Goal: Task Accomplishment & Management: Manage account settings

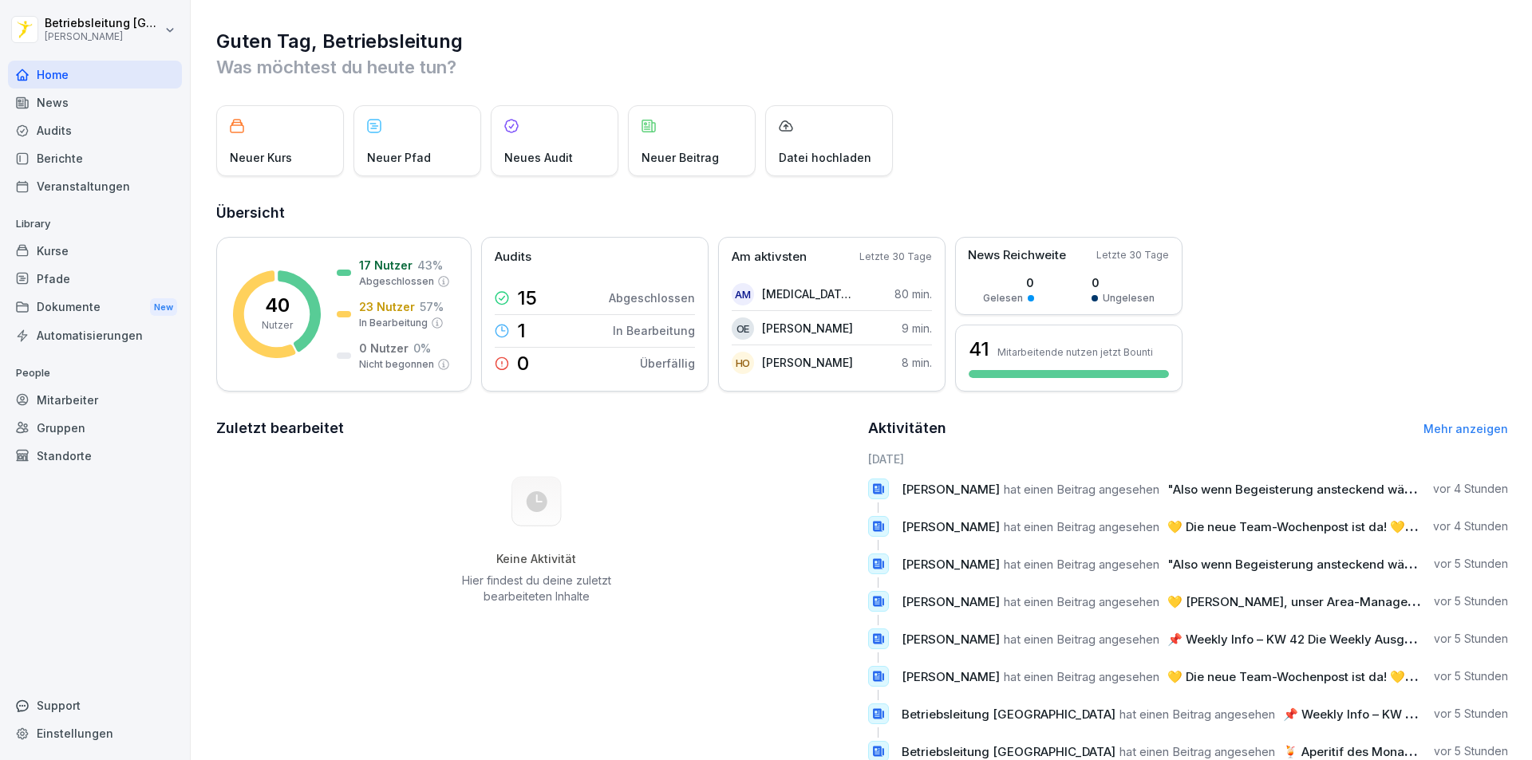
click at [38, 74] on div "Home" at bounding box center [95, 75] width 174 height 28
click at [65, 400] on div "Mitarbeiter" at bounding box center [95, 400] width 174 height 28
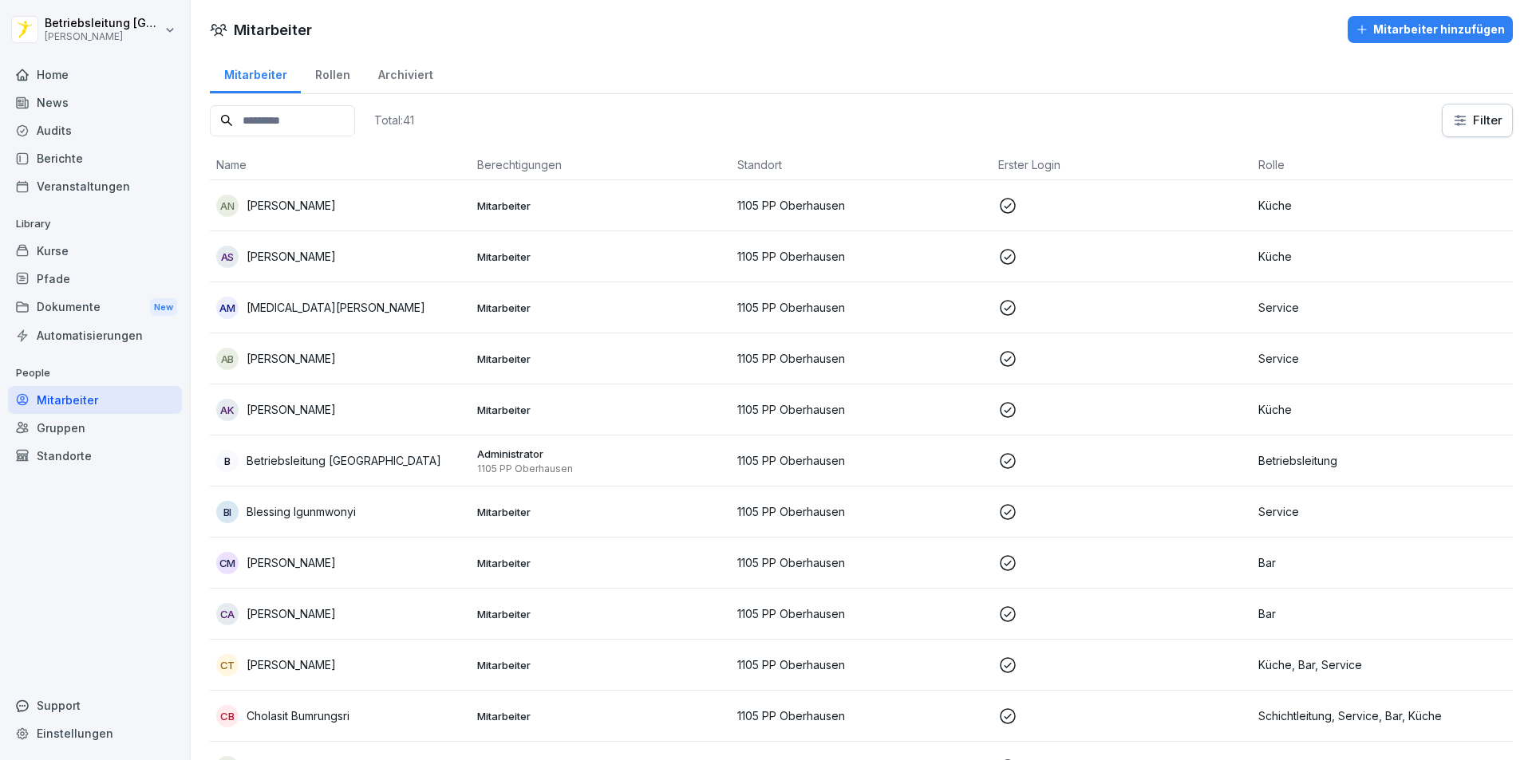
click at [294, 118] on input at bounding box center [282, 120] width 145 height 31
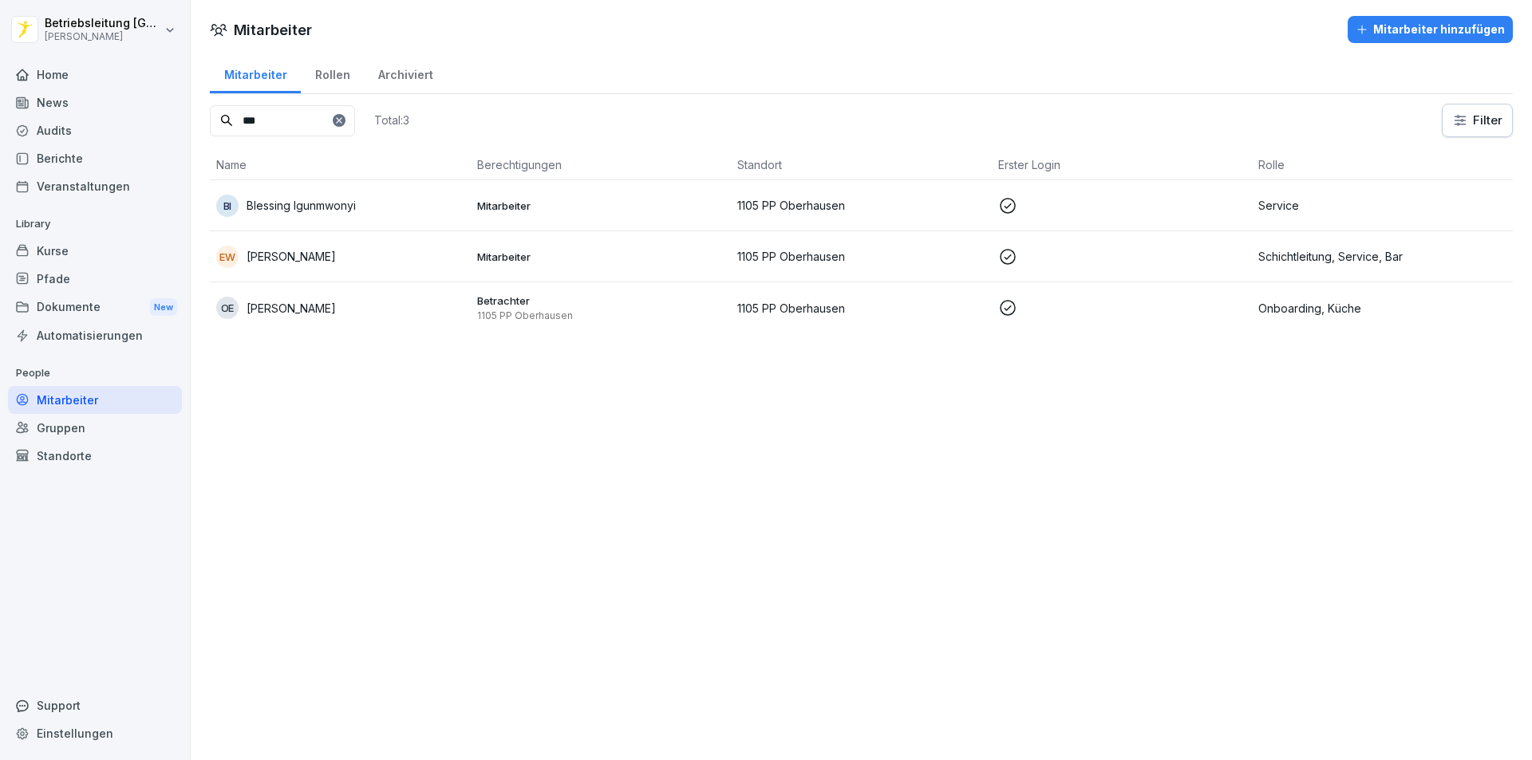
type input "***"
click at [310, 309] on p "[PERSON_NAME]" at bounding box center [291, 308] width 89 height 17
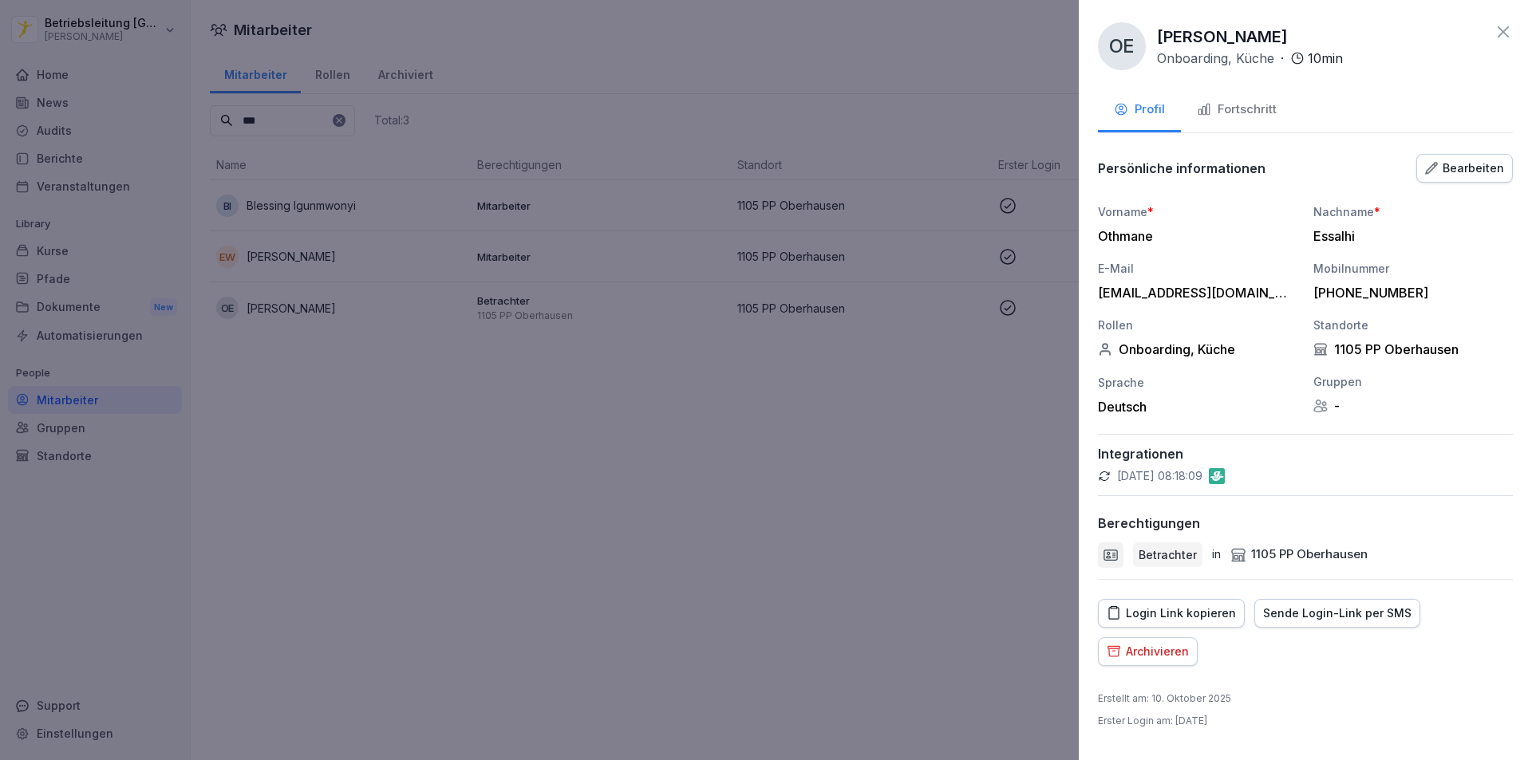
click at [1235, 132] on button "Fortschritt" at bounding box center [1237, 110] width 112 height 43
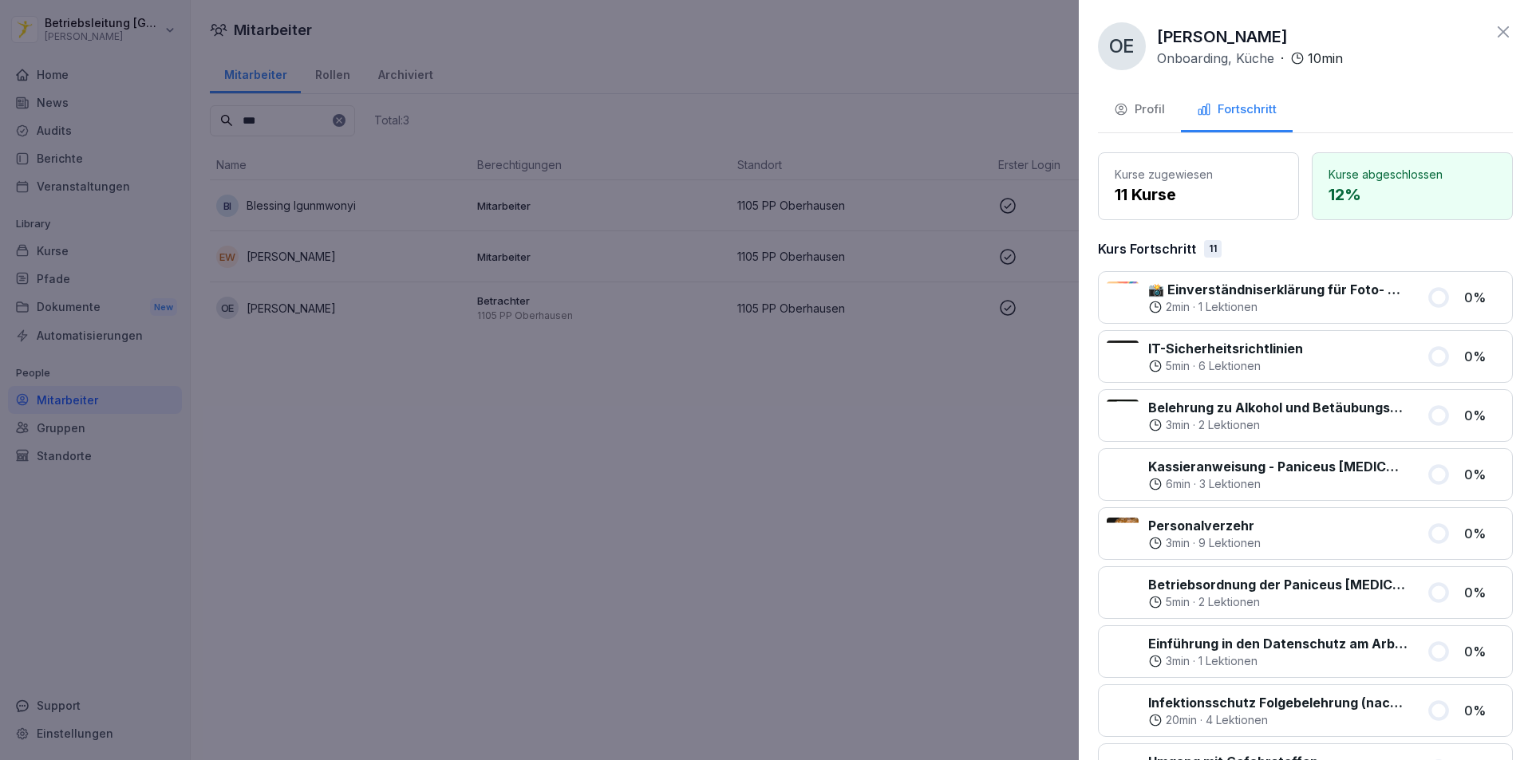
scroll to position [281, 0]
